Goal: Find specific page/section: Find specific page/section

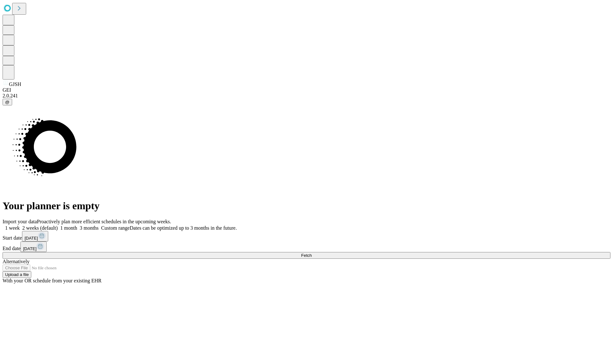
click at [312, 253] on span "Fetch" at bounding box center [306, 255] width 11 height 5
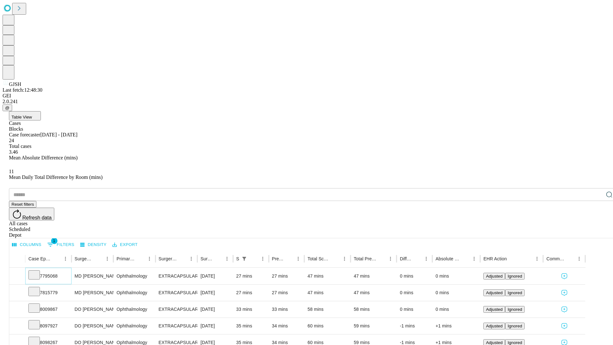
click at [37, 271] on icon at bounding box center [34, 274] width 6 height 6
